Goal: Information Seeking & Learning: Find specific fact

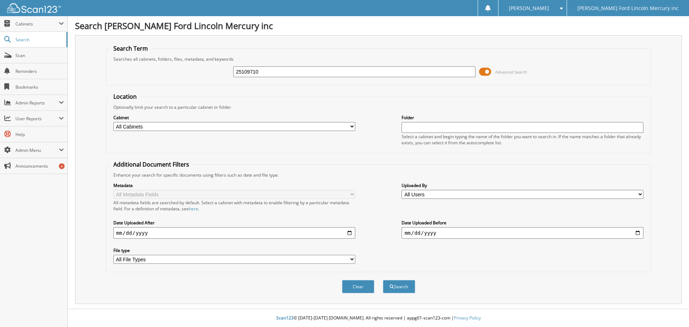
type input "25109710"
click at [383, 280] on button "Search" at bounding box center [399, 286] width 32 height 13
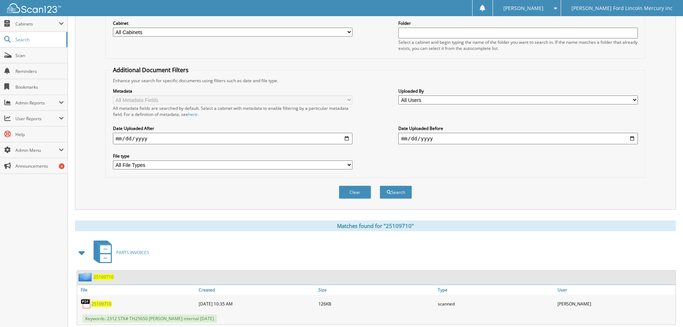
scroll to position [114, 0]
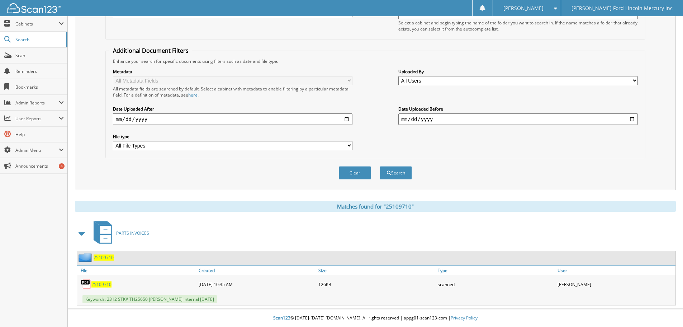
click at [103, 284] on span "25109710" at bounding box center [101, 284] width 20 height 6
click at [457, 145] on div "Metadata All Metadata Fields All metadata fields are searched by default. Selec…" at bounding box center [375, 109] width 532 height 90
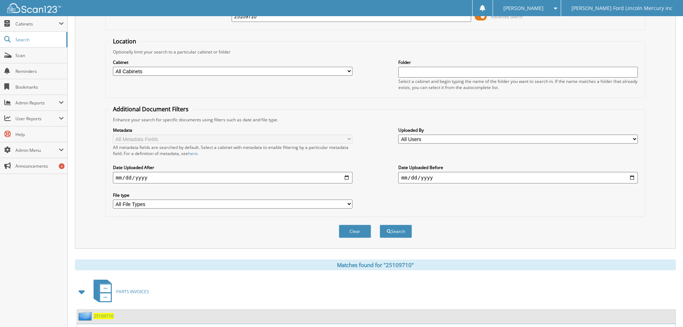
scroll to position [0, 0]
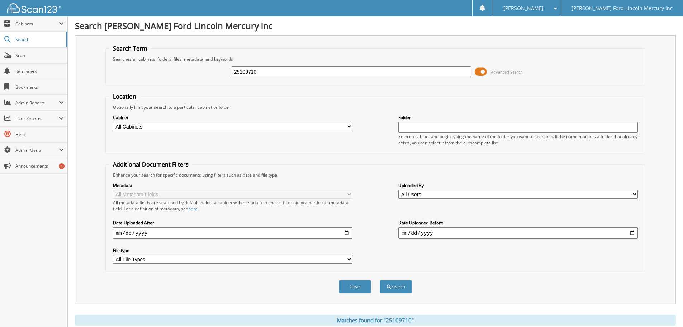
drag, startPoint x: 226, startPoint y: 68, endPoint x: 198, endPoint y: 67, distance: 27.6
click at [212, 68] on div "25109710 Advanced Search" at bounding box center [375, 71] width 532 height 19
type input "th25650"
click at [380, 280] on button "Search" at bounding box center [396, 286] width 32 height 13
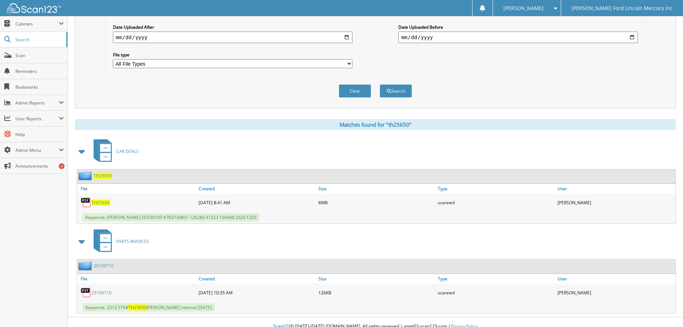
scroll to position [204, 0]
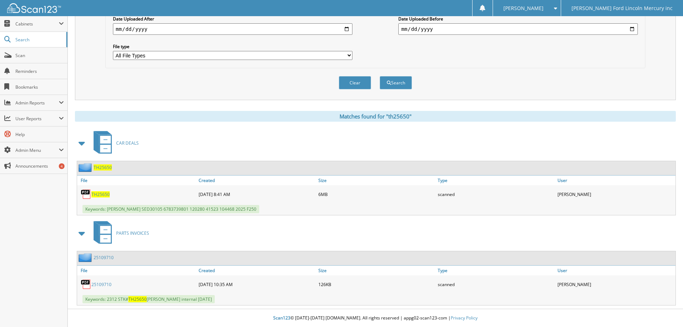
click at [104, 195] on span "TH25650" at bounding box center [100, 194] width 18 height 6
